Goal: Navigation & Orientation: Understand site structure

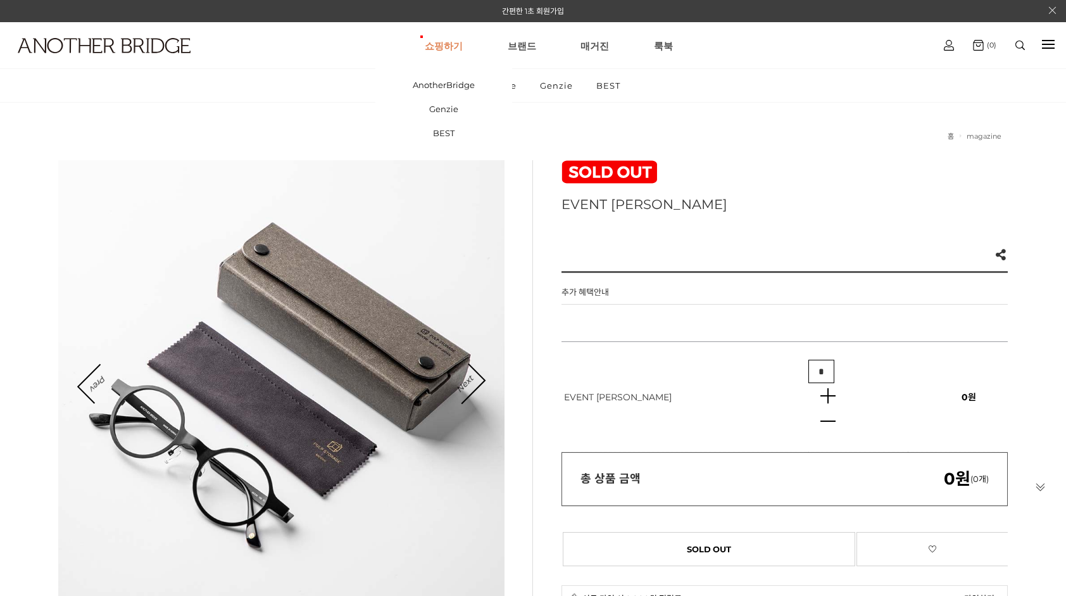
click at [453, 57] on link "쇼핑하기" at bounding box center [444, 46] width 38 height 46
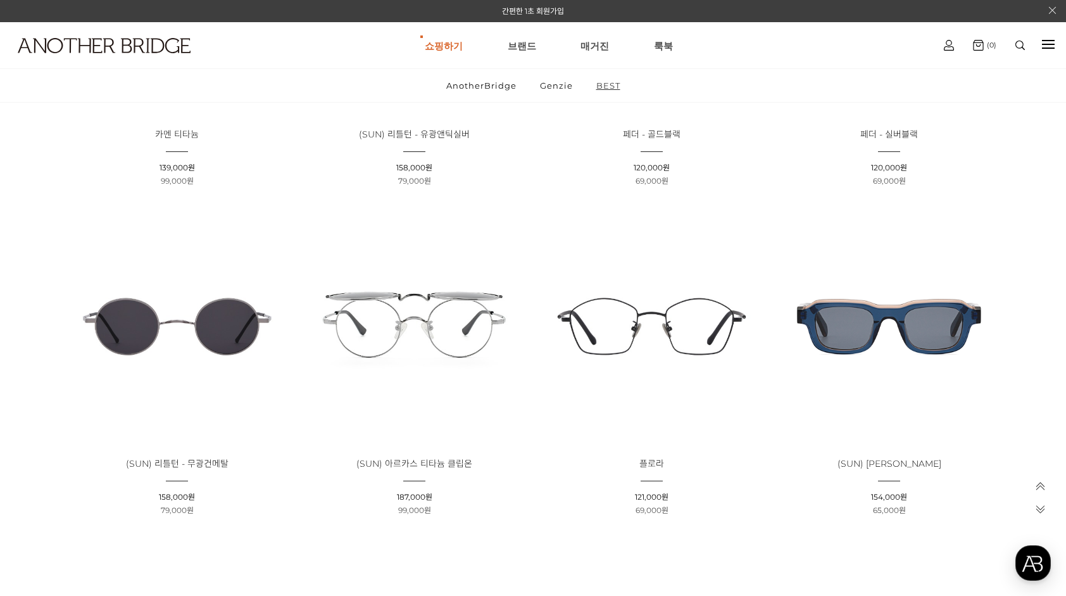
scroll to position [579, 0]
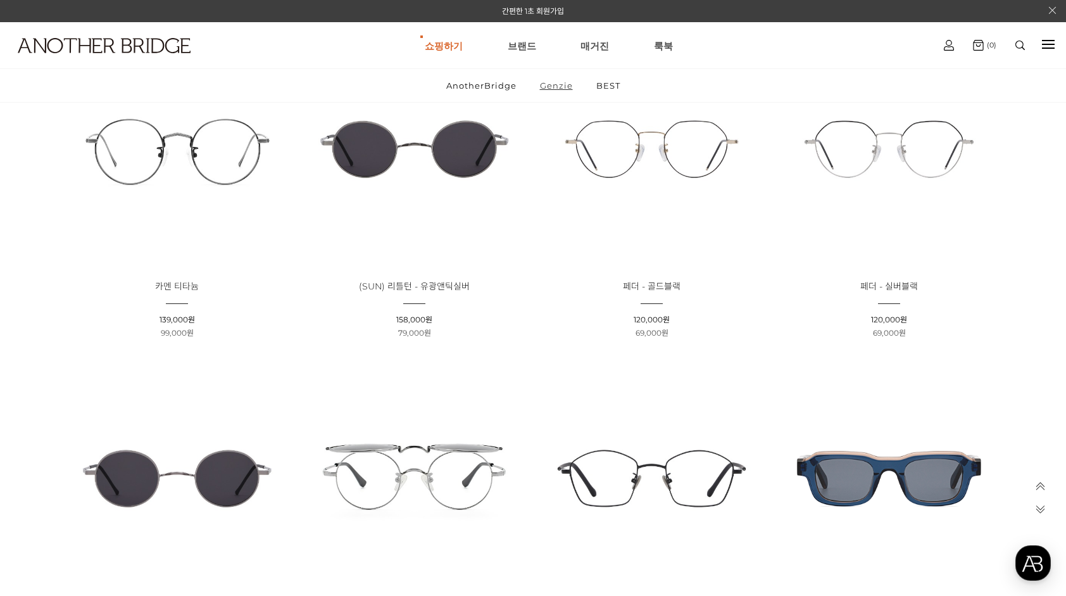
click at [545, 89] on link "Genzie" at bounding box center [556, 85] width 54 height 33
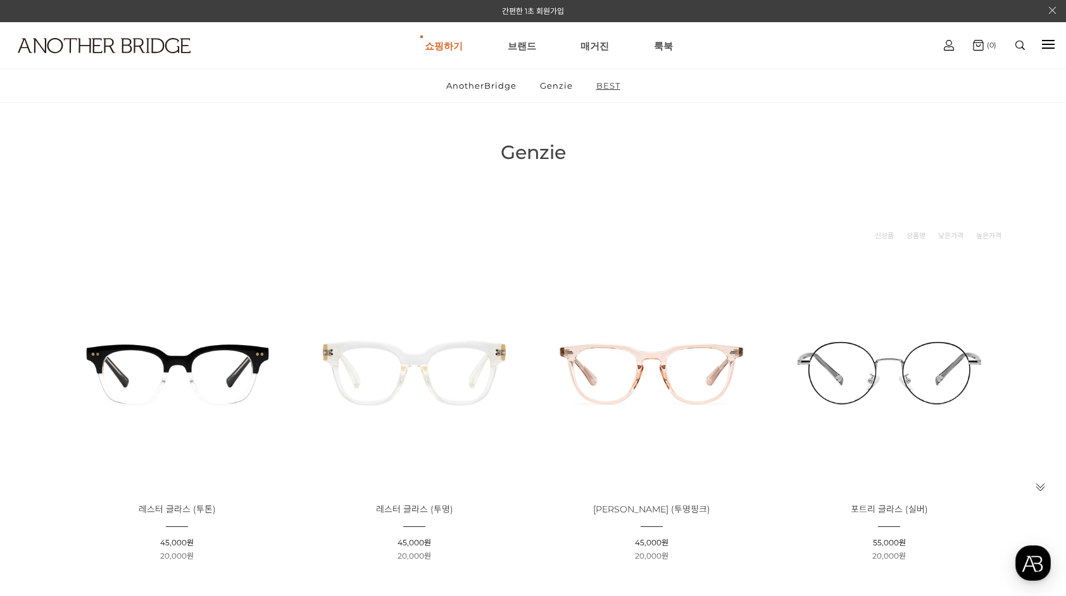
click at [612, 84] on link "BEST" at bounding box center [609, 85] width 46 height 33
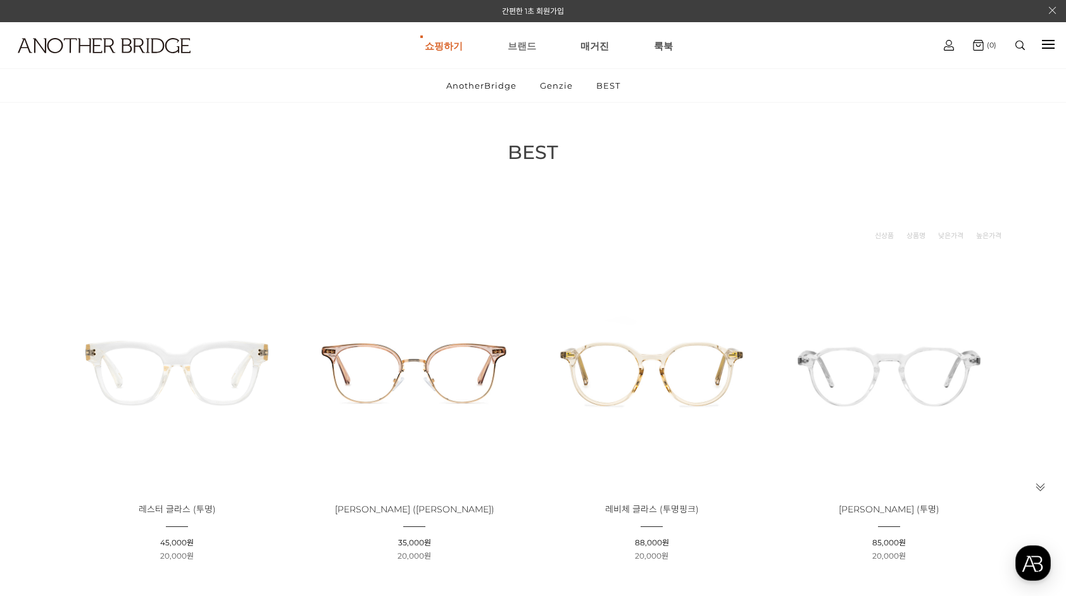
click at [513, 49] on link "브랜드" at bounding box center [522, 46] width 28 height 46
